Goal: Task Accomplishment & Management: Manage account settings

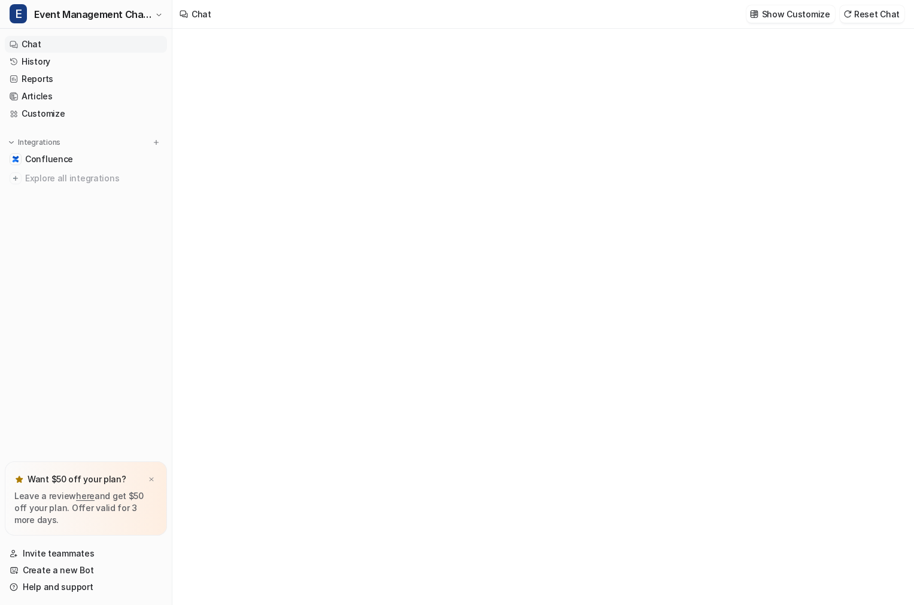
type textarea "**********"
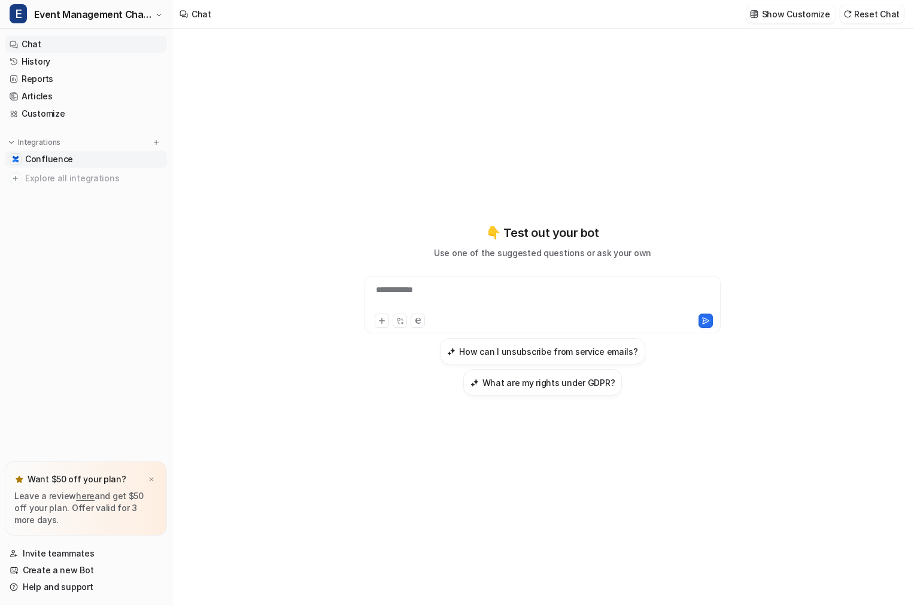
click at [66, 159] on span "Confluence" at bounding box center [49, 159] width 48 height 12
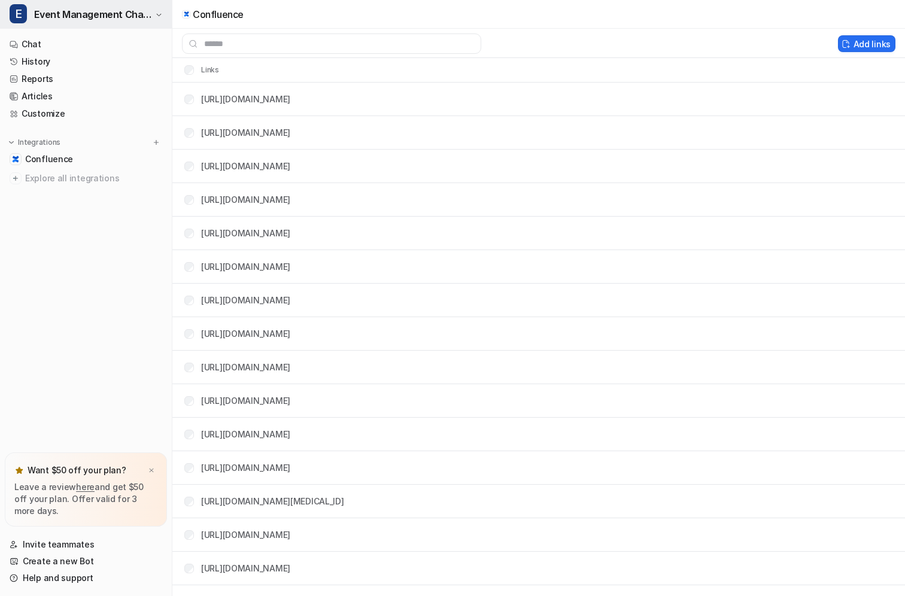
click at [144, 17] on span "Event Management Chatbot" at bounding box center [93, 14] width 118 height 17
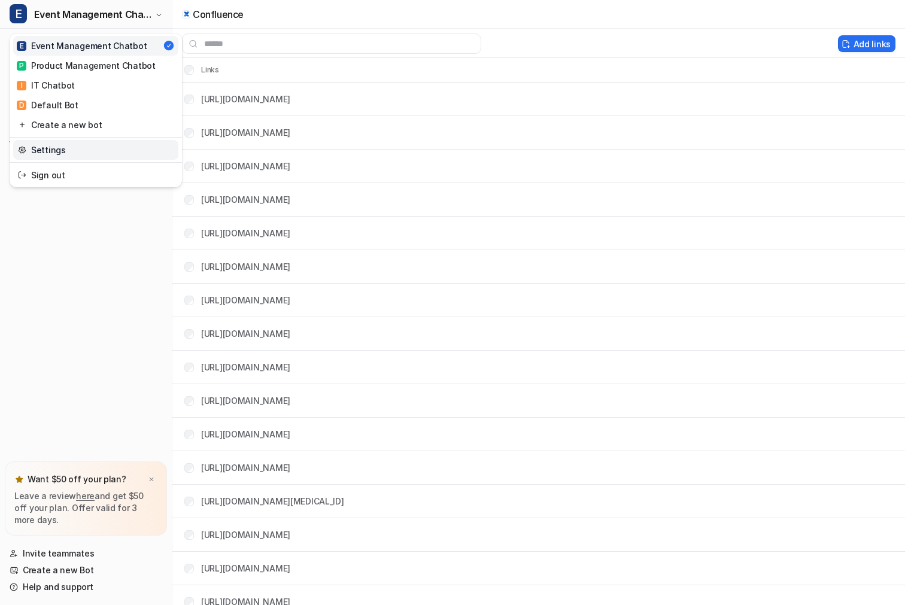
click at [65, 151] on link "Settings" at bounding box center [95, 150] width 165 height 20
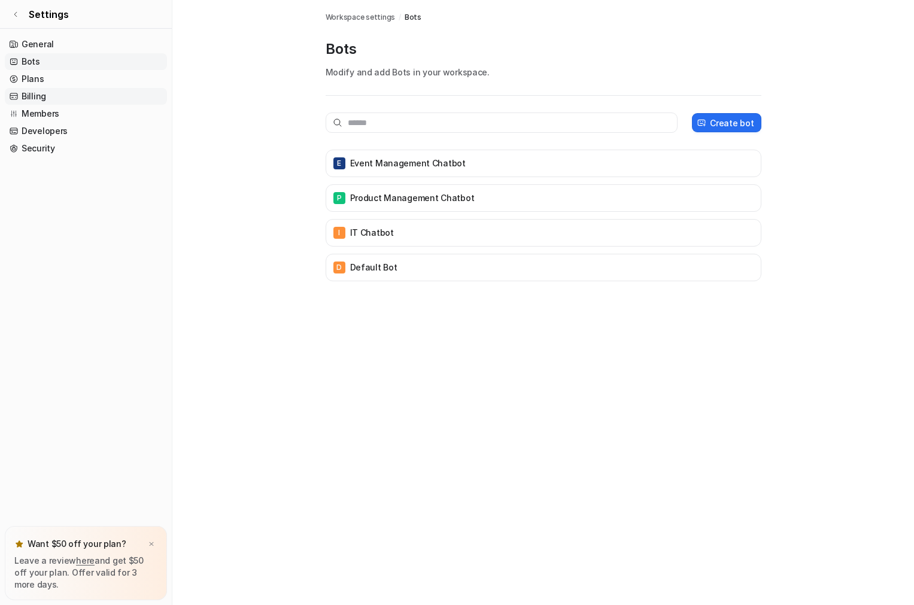
click at [31, 97] on link "Billing" at bounding box center [86, 96] width 162 height 17
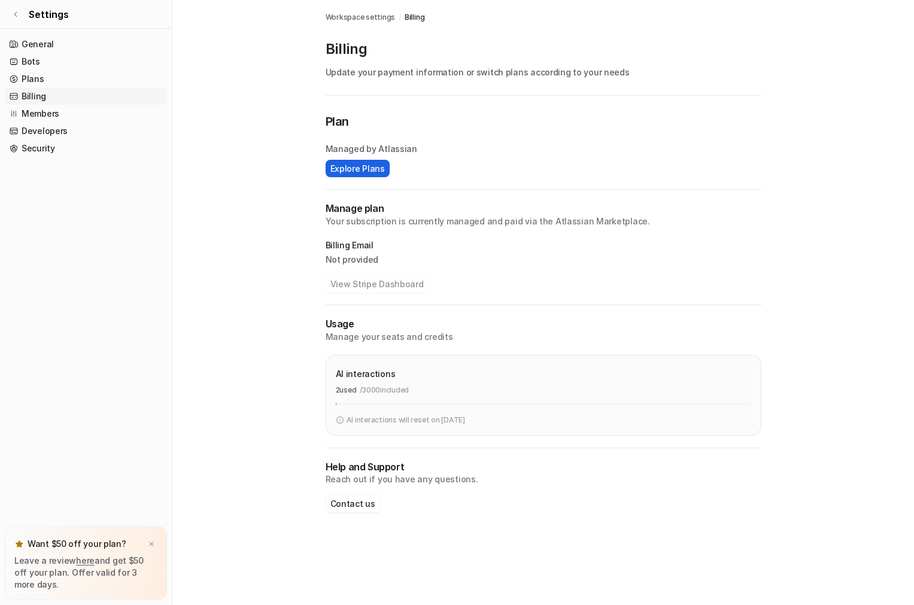
click at [366, 170] on button "Explore Plans" at bounding box center [358, 168] width 64 height 17
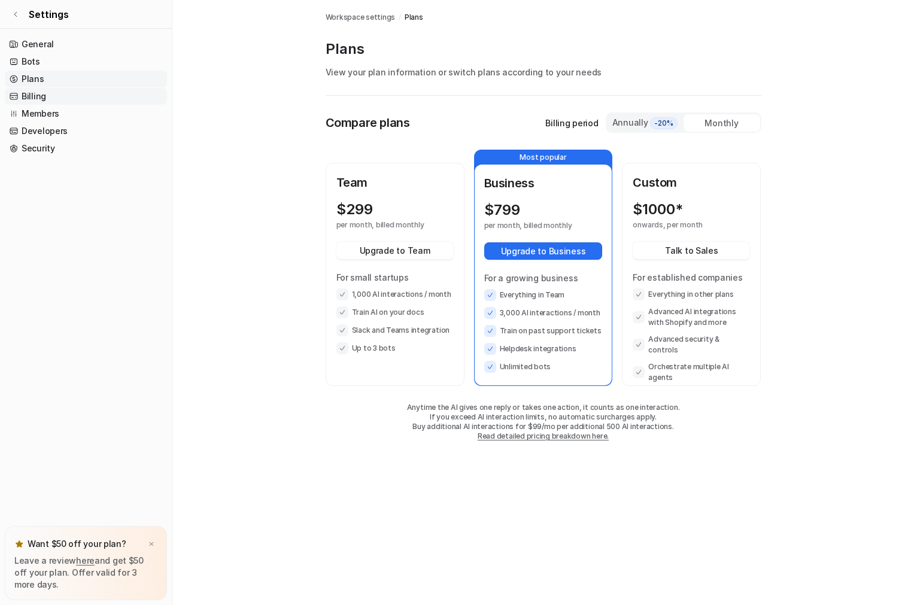
click at [34, 95] on link "Billing" at bounding box center [86, 96] width 162 height 17
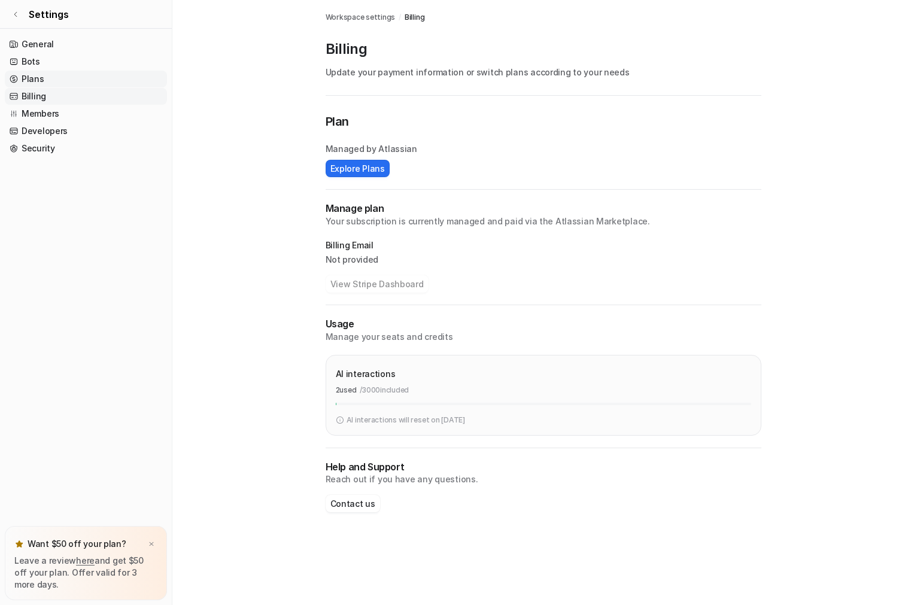
click at [32, 77] on link "Plans" at bounding box center [86, 79] width 162 height 17
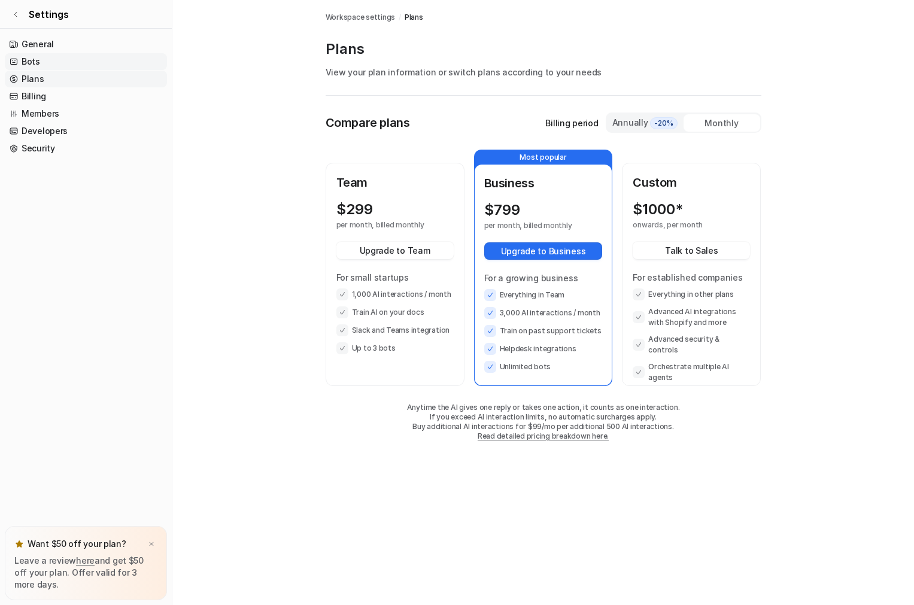
click at [32, 59] on link "Bots" at bounding box center [86, 61] width 162 height 17
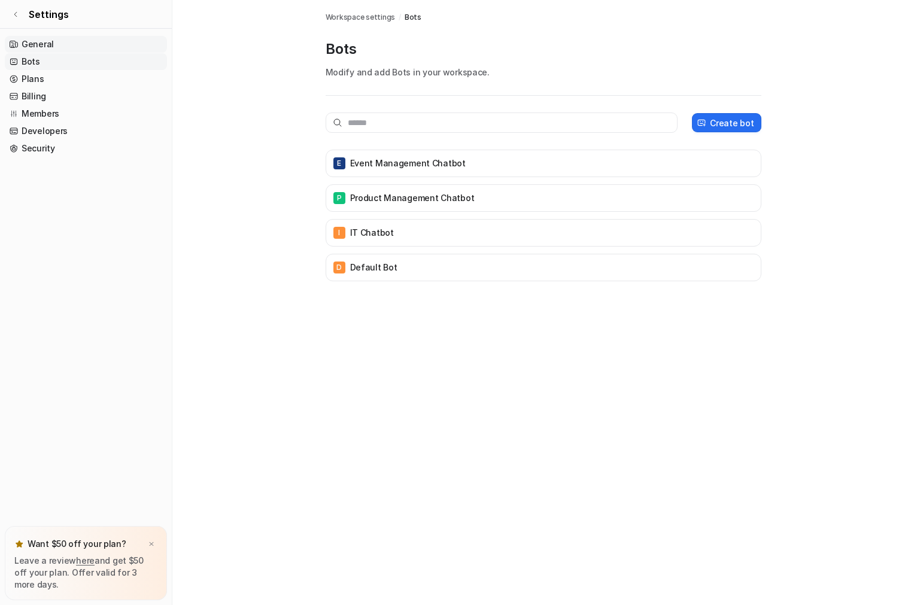
click at [35, 43] on link "General" at bounding box center [86, 44] width 162 height 17
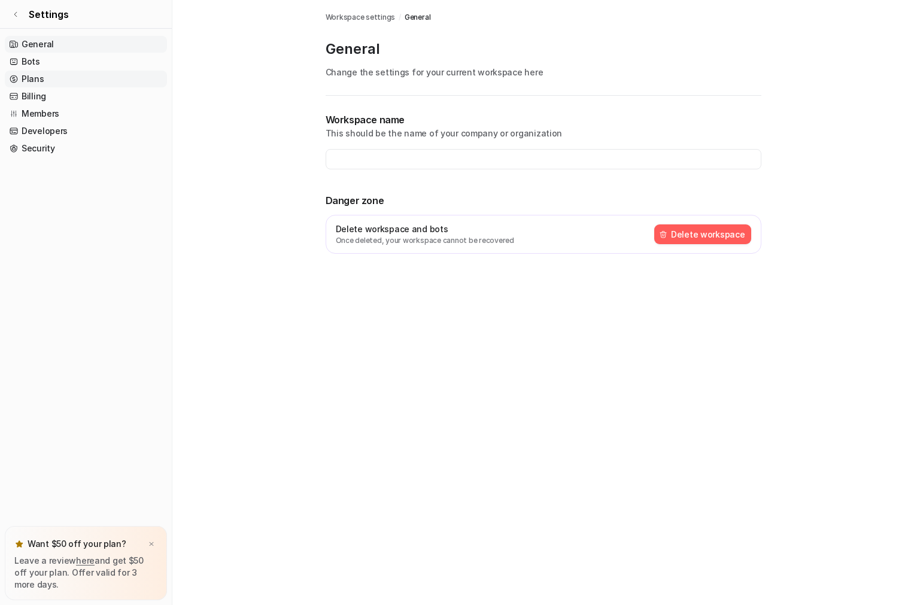
type input "**********"
click at [16, 13] on icon at bounding box center [15, 14] width 7 height 7
